Goal: Subscribe to service/newsletter

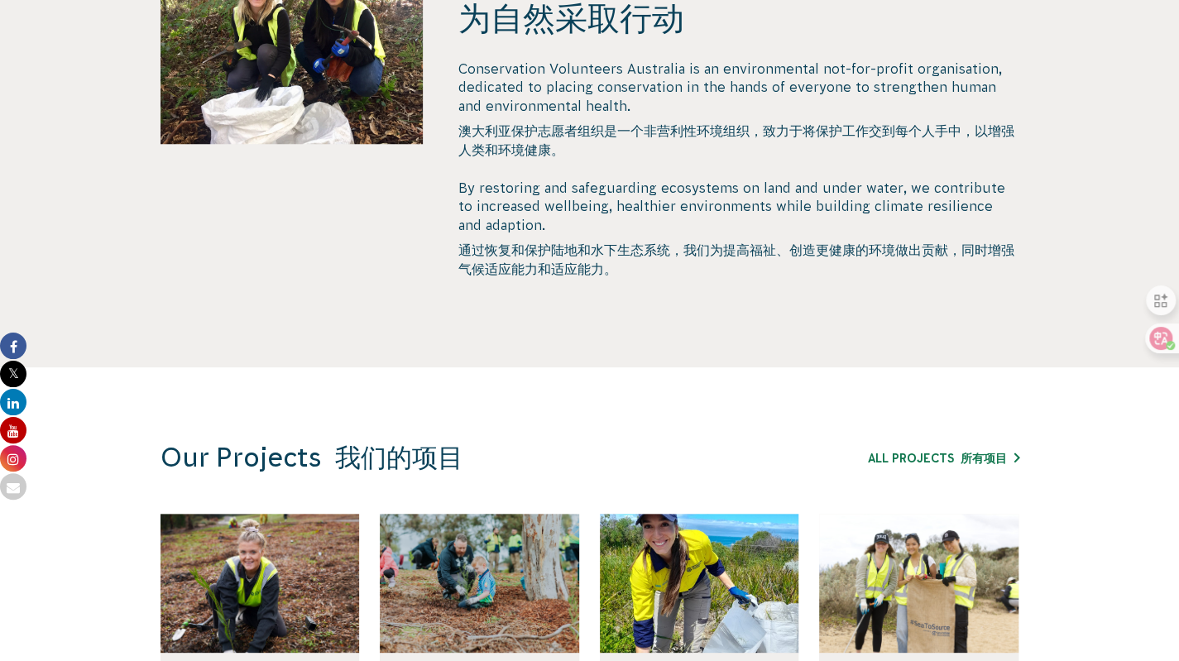
scroll to position [776, 0]
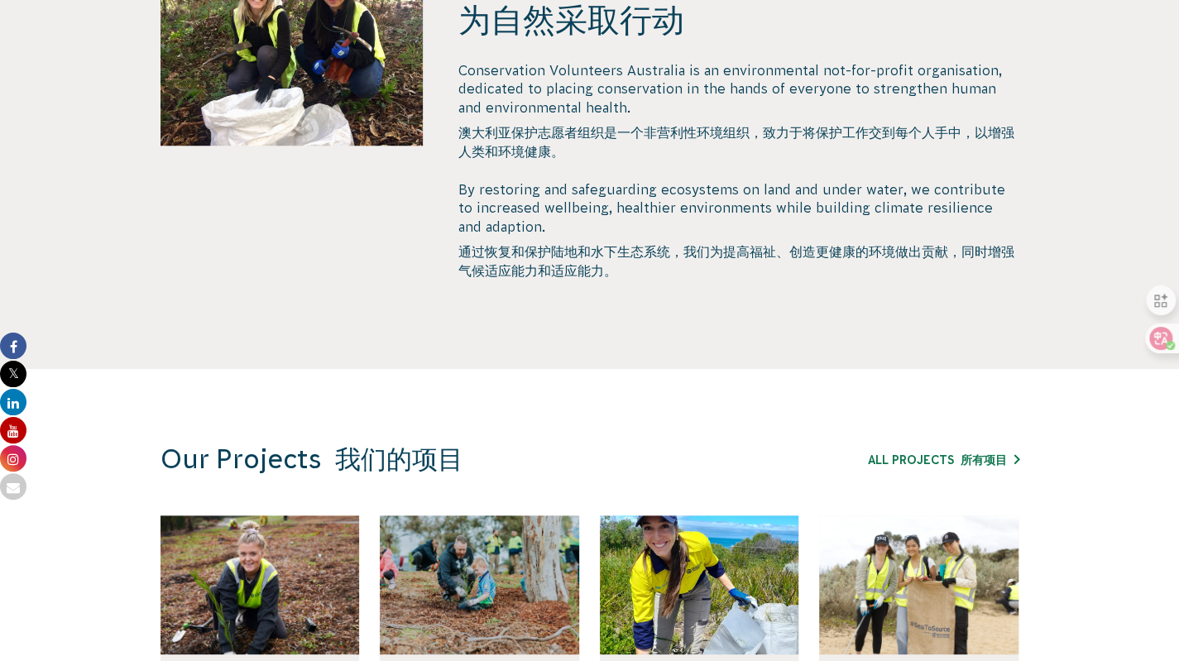
click at [606, 274] on div "Conservation Volunteers Australia is an environmental not-for-profit organisati…" at bounding box center [737, 173] width 561 height 225
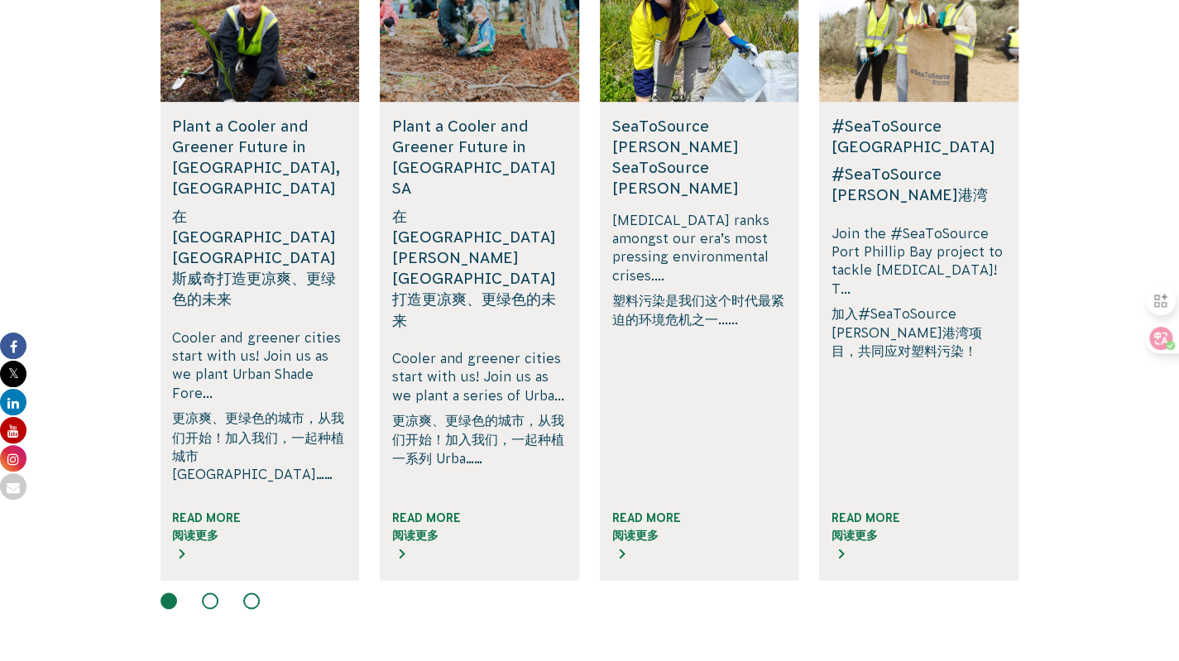
scroll to position [1355, 0]
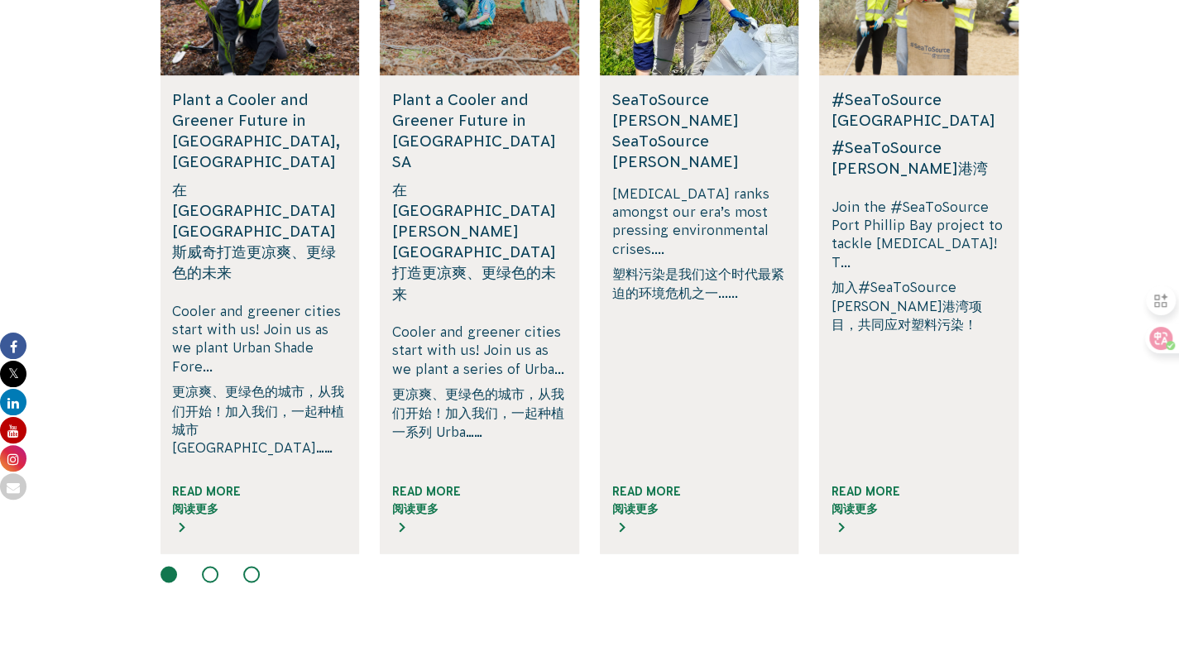
click at [205, 568] on button at bounding box center [210, 574] width 17 height 17
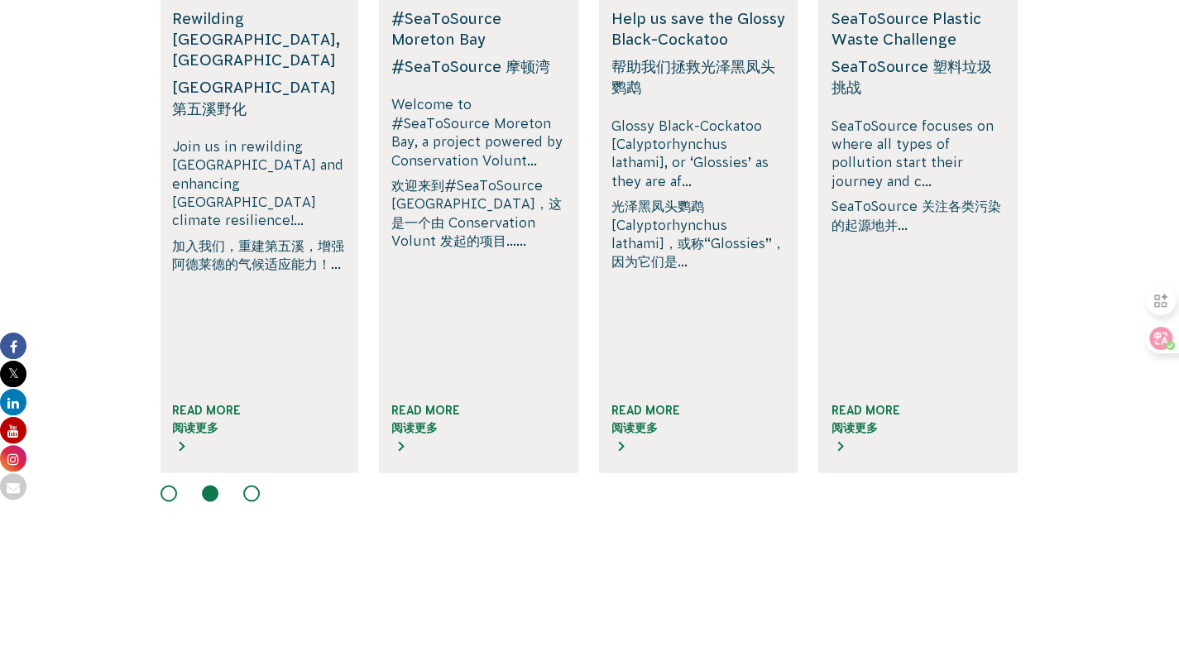
scroll to position [1438, 0]
click at [251, 491] on button at bounding box center [251, 491] width 17 height 17
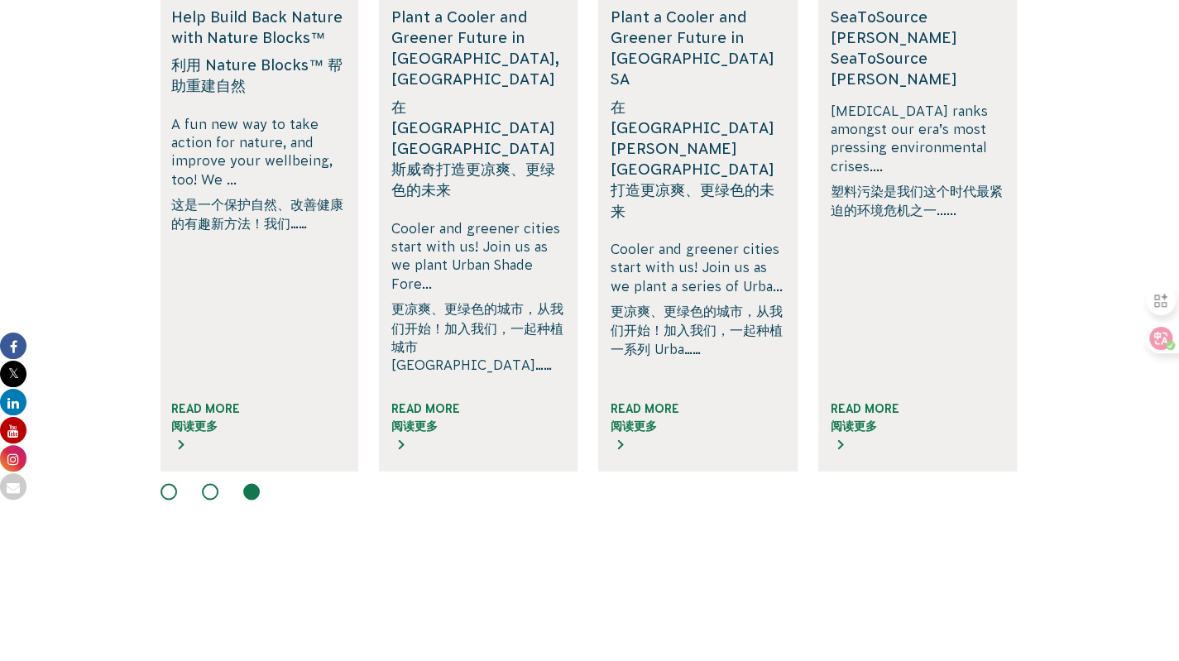
click at [208, 492] on button at bounding box center [210, 491] width 17 height 17
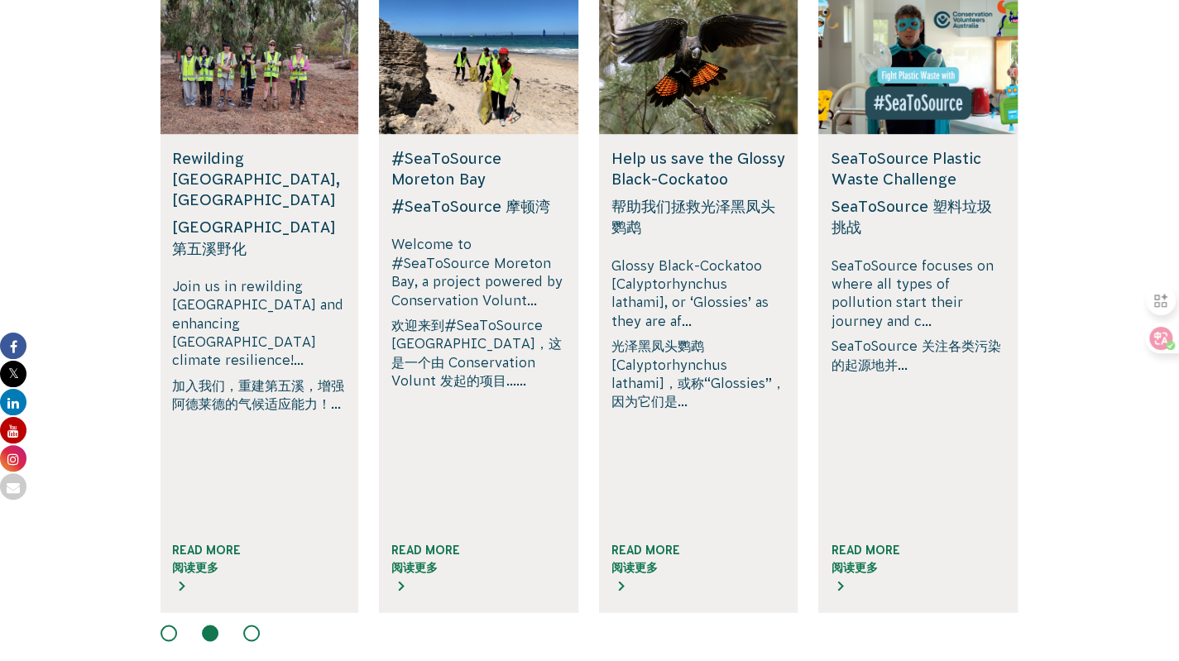
scroll to position [1272, 0]
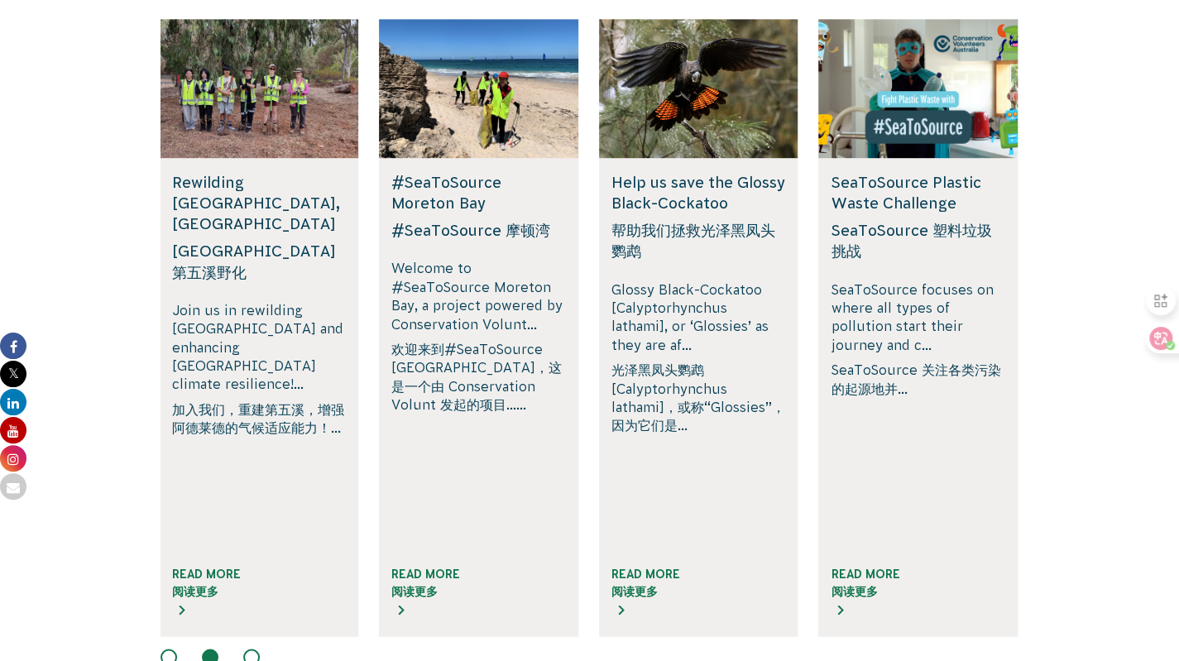
click at [705, 158] on div at bounding box center [698, 88] width 199 height 139
click at [639, 591] on font "阅读更多" at bounding box center [634, 590] width 46 height 13
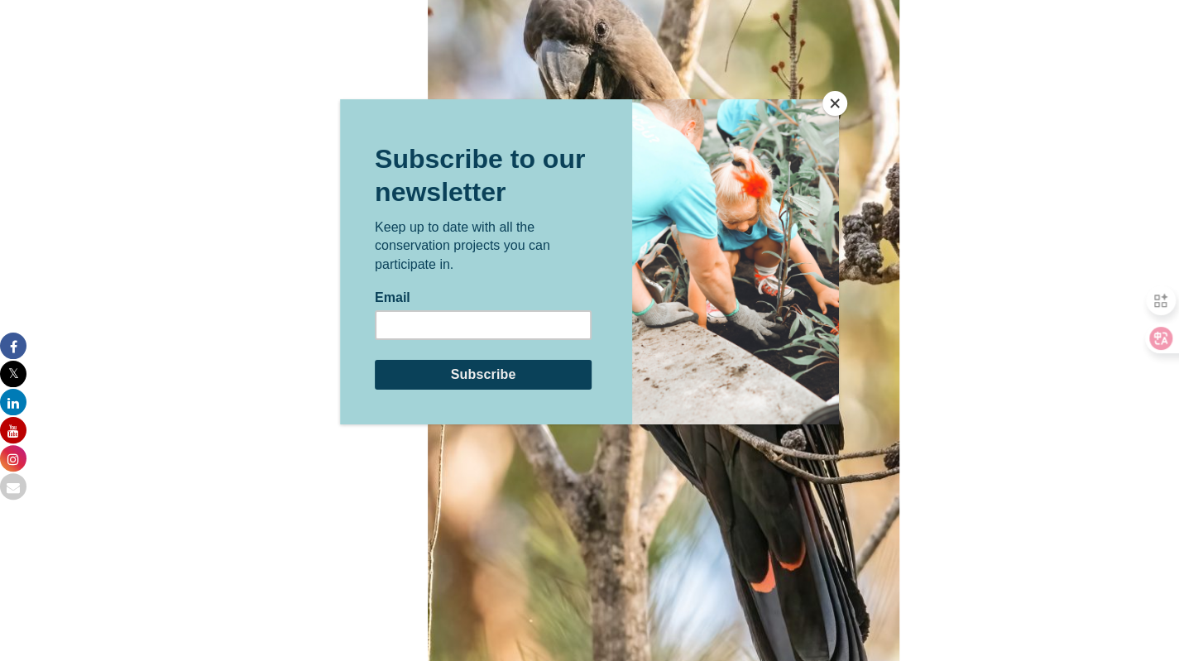
scroll to position [3418, 0]
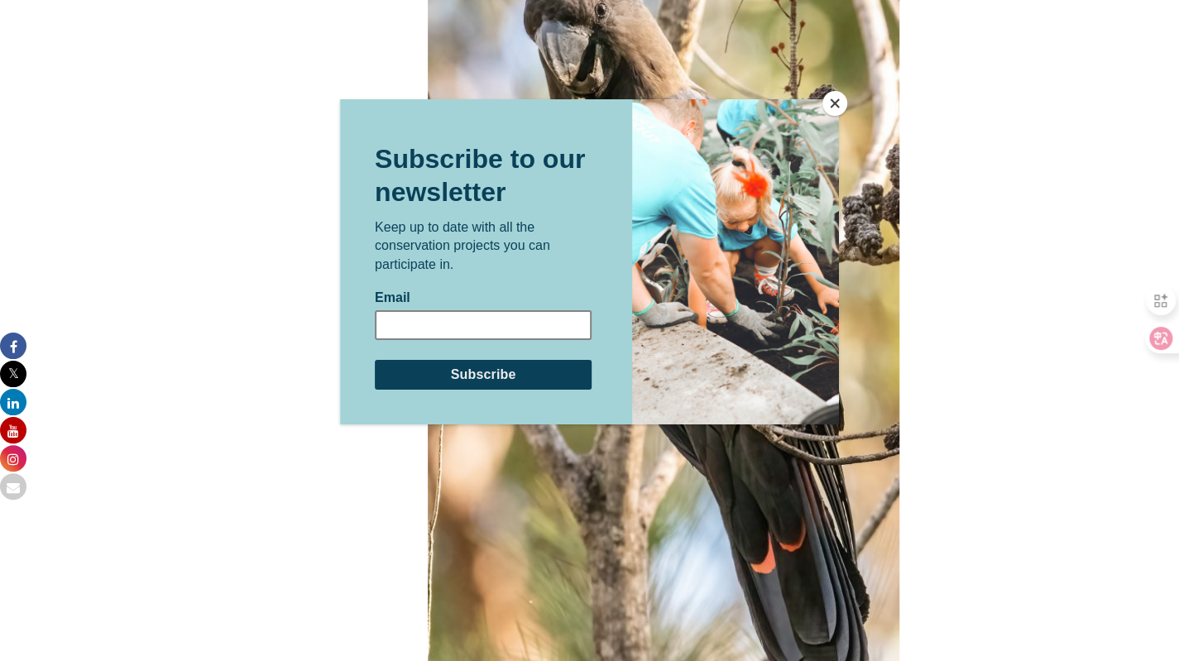
click at [506, 327] on input "Email" at bounding box center [483, 324] width 217 height 30
type input "[EMAIL_ADDRESS][DOMAIN_NAME]"
click at [518, 379] on input "Subscribe" at bounding box center [483, 374] width 217 height 30
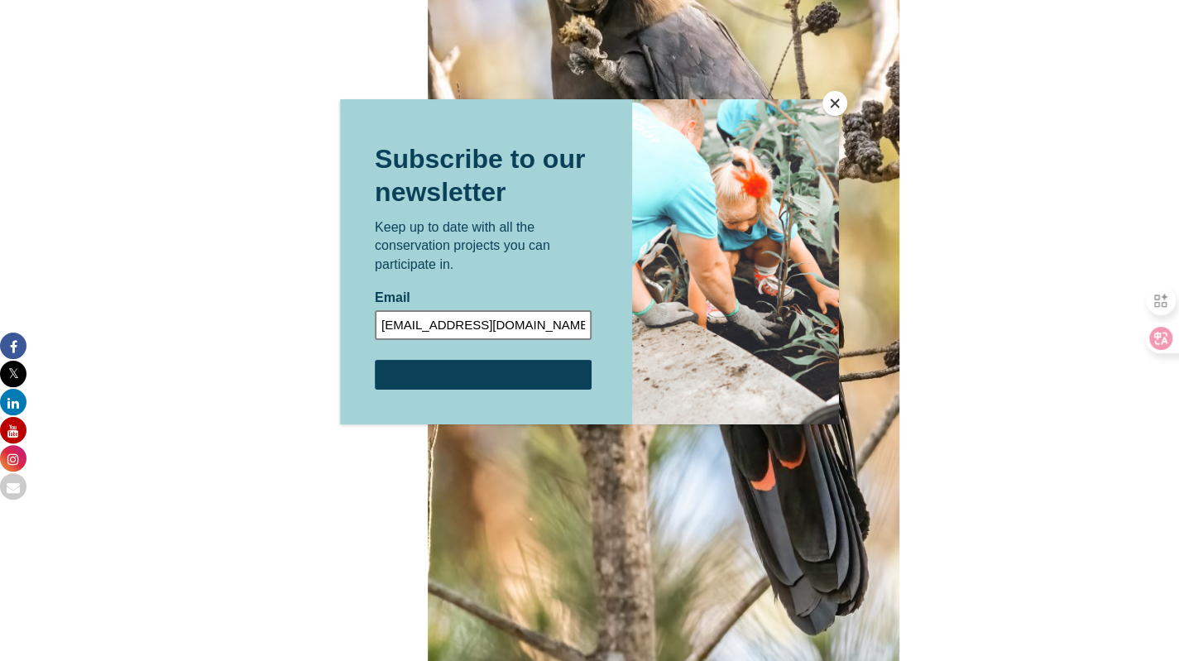
scroll to position [3584, 0]
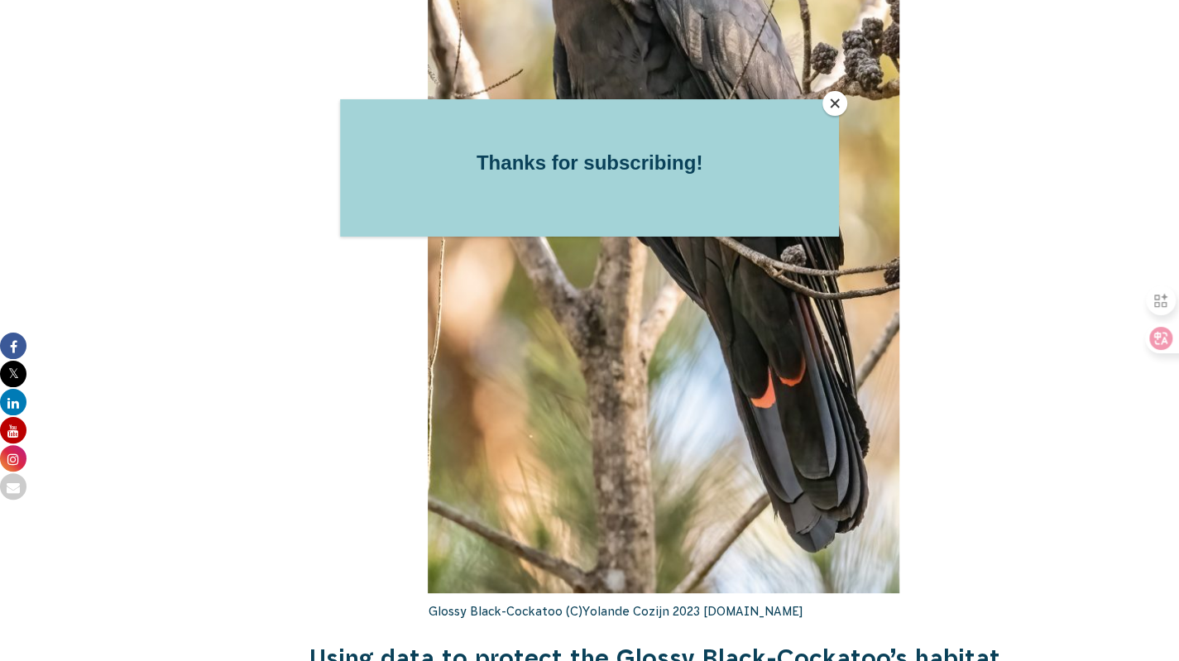
click at [835, 106] on button "Close" at bounding box center [834, 103] width 25 height 25
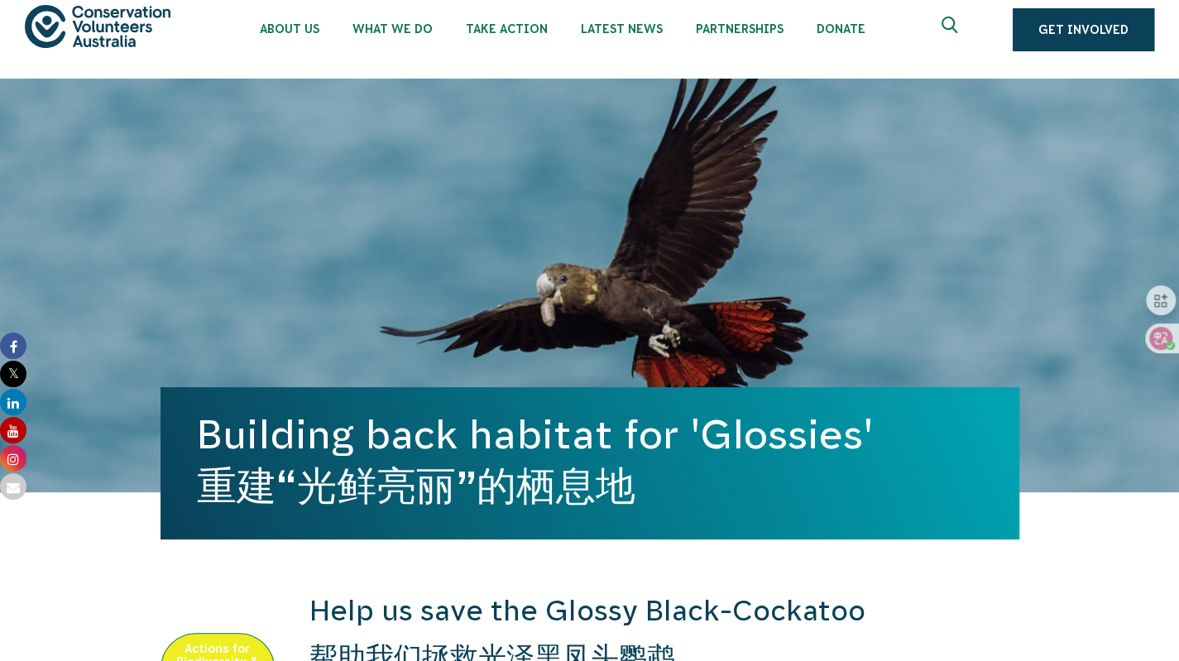
scroll to position [0, 0]
